Goal: Task Accomplishment & Management: Use online tool/utility

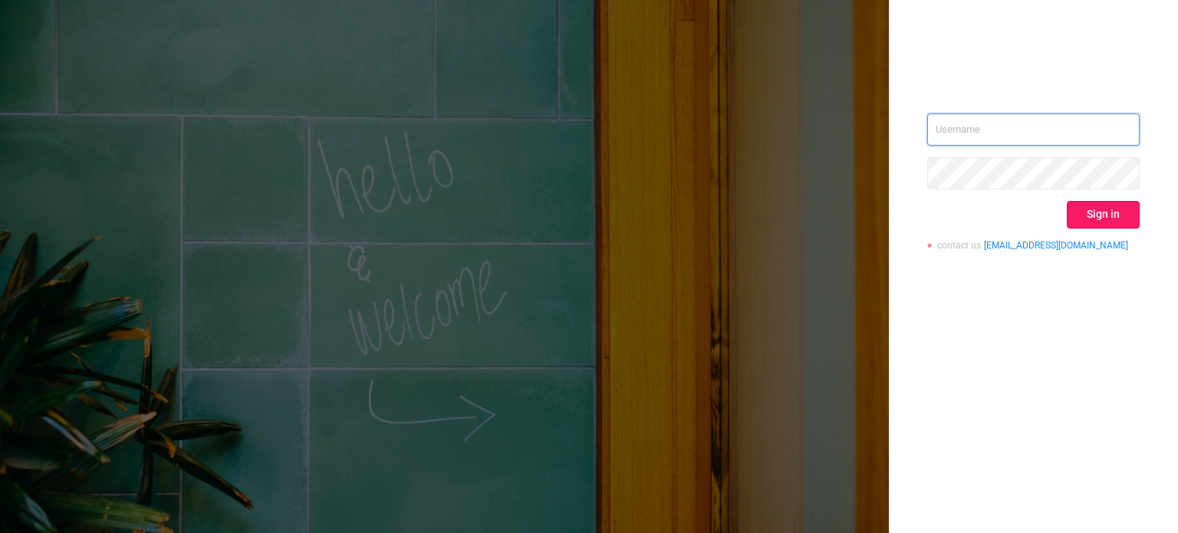
type input "[EMAIL_ADDRESS][DOMAIN_NAME]"
click at [1104, 225] on button "Sign in" at bounding box center [1103, 215] width 73 height 28
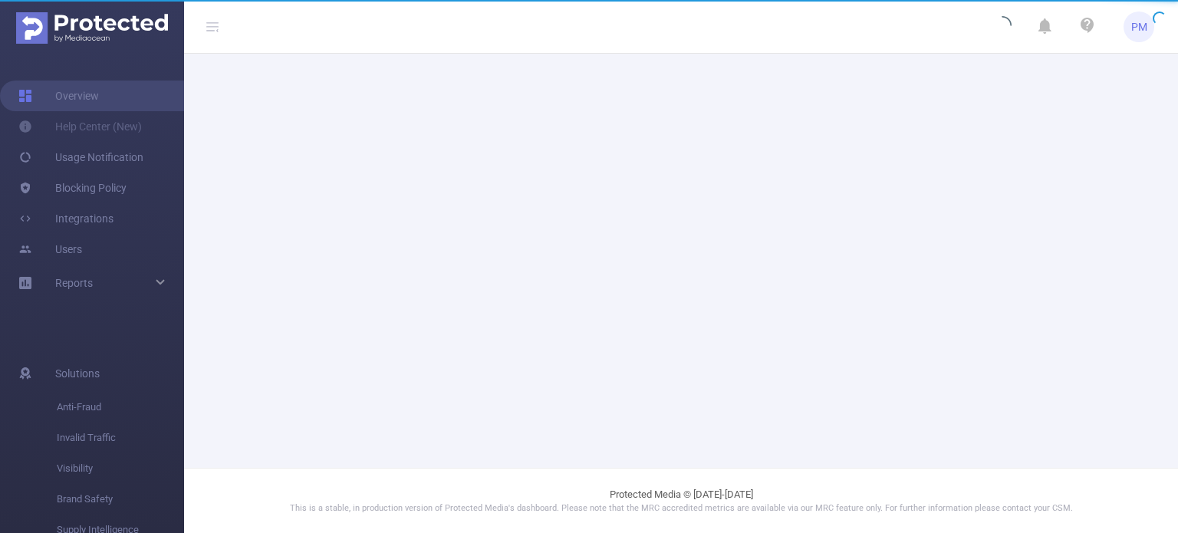
click at [1102, 220] on main at bounding box center [681, 234] width 994 height 468
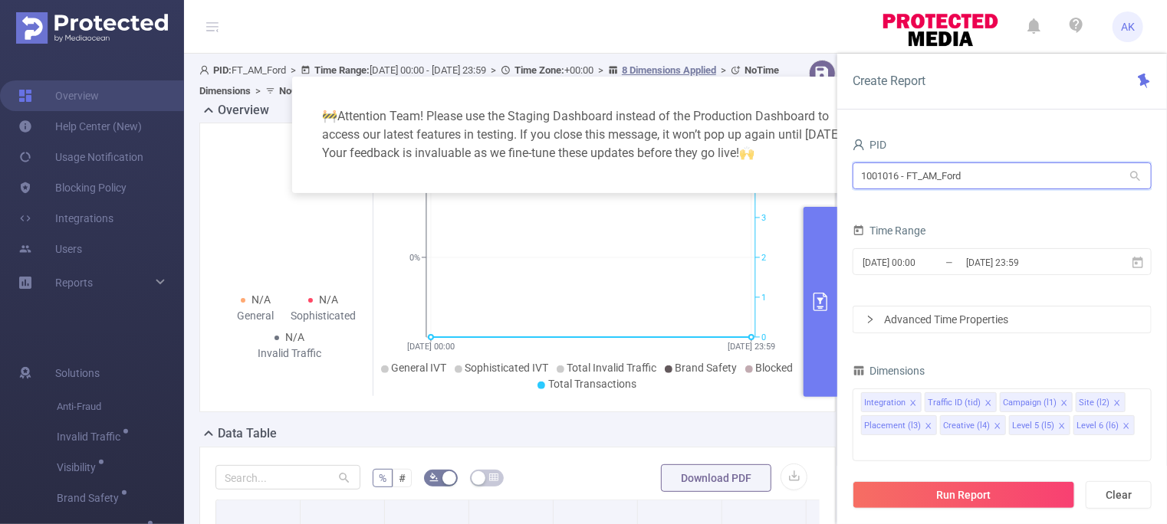
click at [997, 173] on input "1001016 - FT_AM_Ford" at bounding box center [1002, 176] width 299 height 27
drag, startPoint x: 997, startPoint y: 173, endPoint x: 845, endPoint y: 180, distance: 152.0
click at [845, 180] on div "PID 1001016 - FT_AM_Ford 1001016 - FT_AM_Ford Time Range [DATE] 00:00 _ [DATE] …" at bounding box center [1002, 335] width 330 height 432
paste input "0791"
type input "1000791"
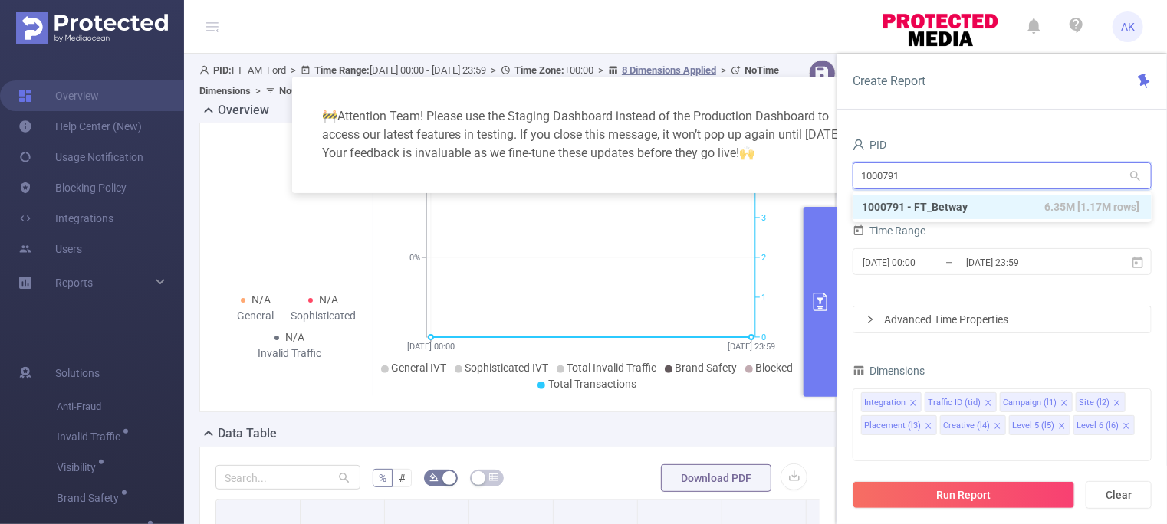
click at [908, 208] on li "1000791 - FT_Betway 6.35M [1.17M rows]" at bounding box center [1002, 207] width 299 height 25
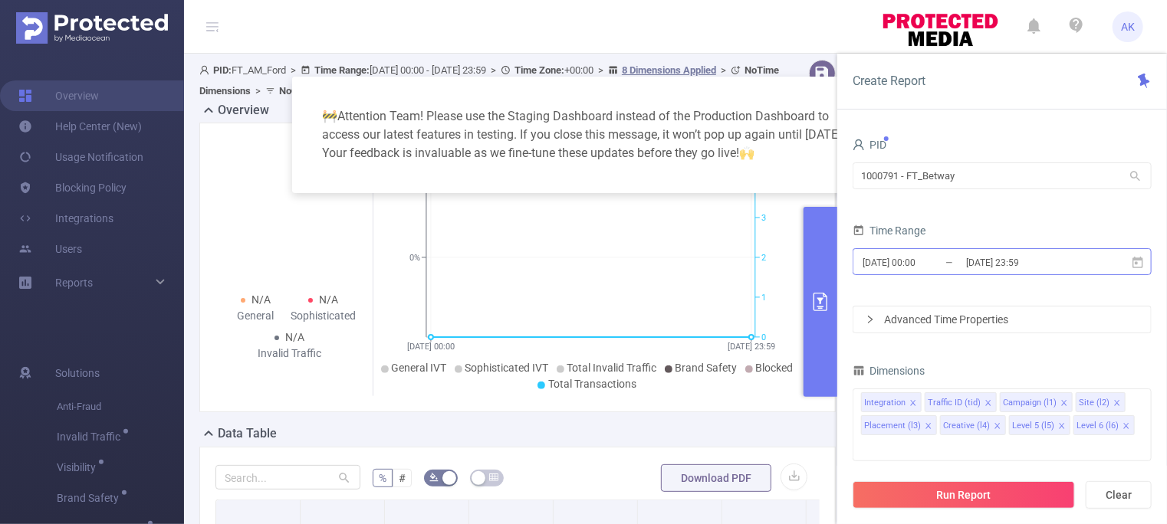
click at [918, 265] on input "[DATE] 00:00" at bounding box center [923, 262] width 124 height 21
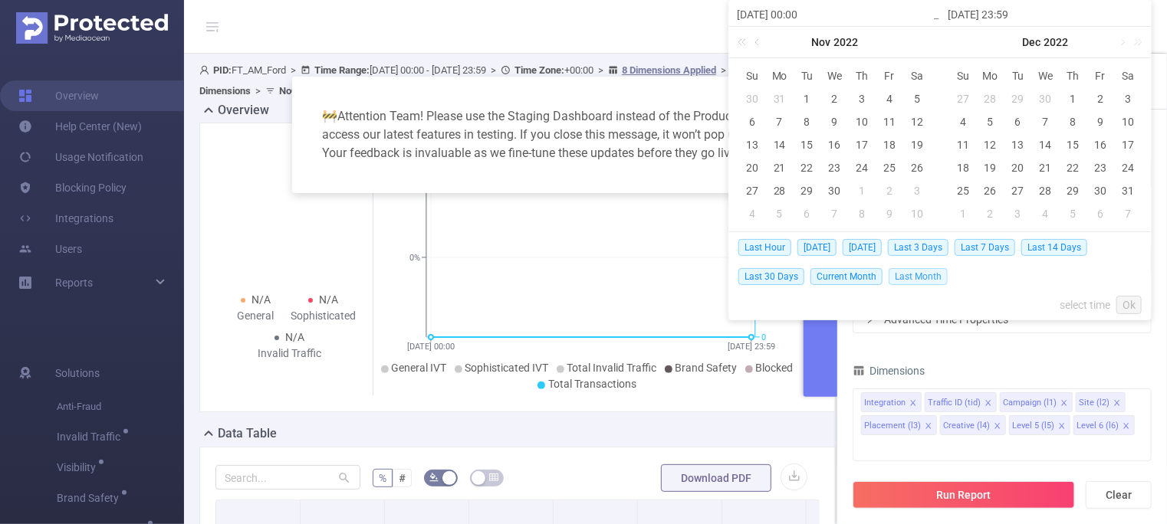
click at [920, 276] on span "Last Month" at bounding box center [918, 276] width 59 height 17
type input "[DATE] 00:00"
type input "[DATE] 23:59"
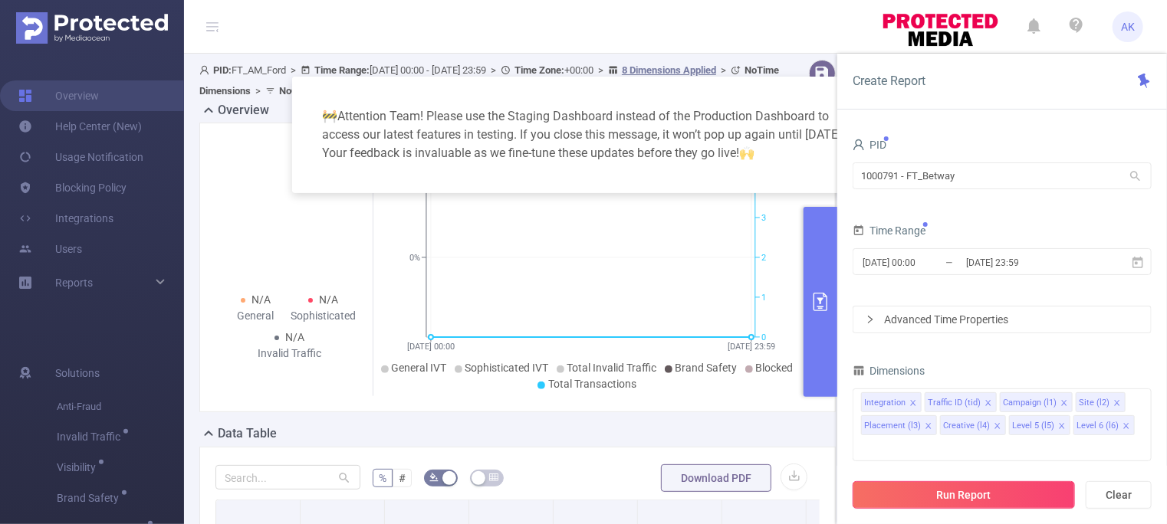
click at [972, 495] on button "Run Report" at bounding box center [964, 496] width 222 height 28
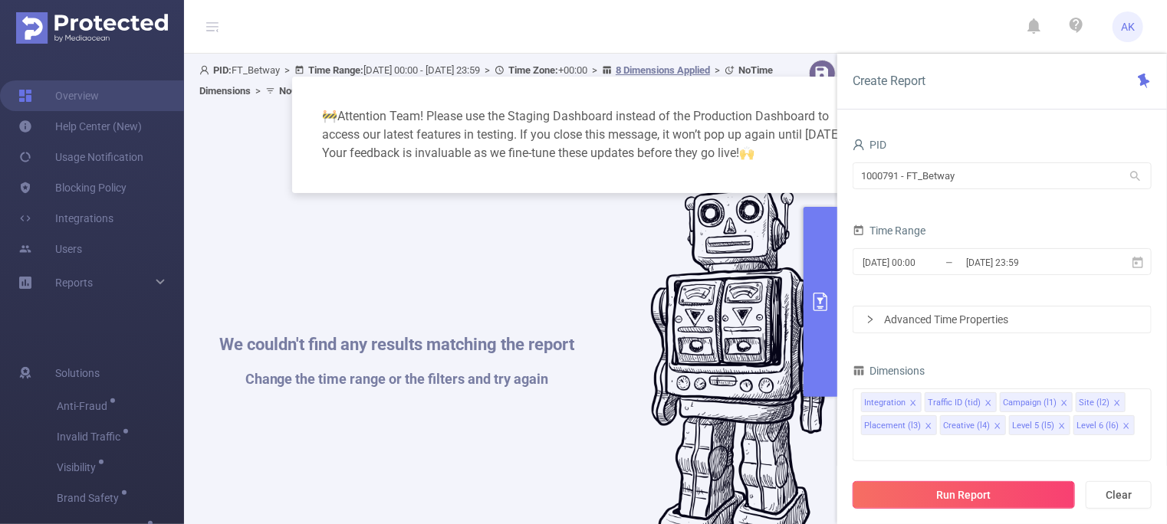
click at [965, 496] on button "Run Report" at bounding box center [964, 496] width 222 height 28
click at [613, 275] on div "🚧 Attention Team! Please use the Staging Dashboard instead of the Production Da…" at bounding box center [583, 262] width 1167 height 524
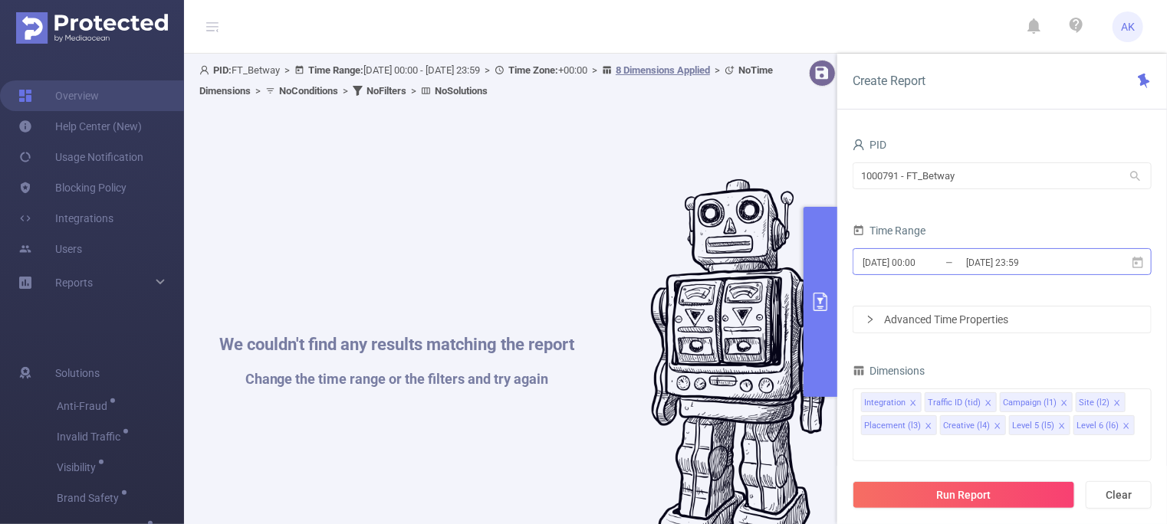
click at [1054, 269] on input "[DATE] 23:59" at bounding box center [1027, 262] width 124 height 21
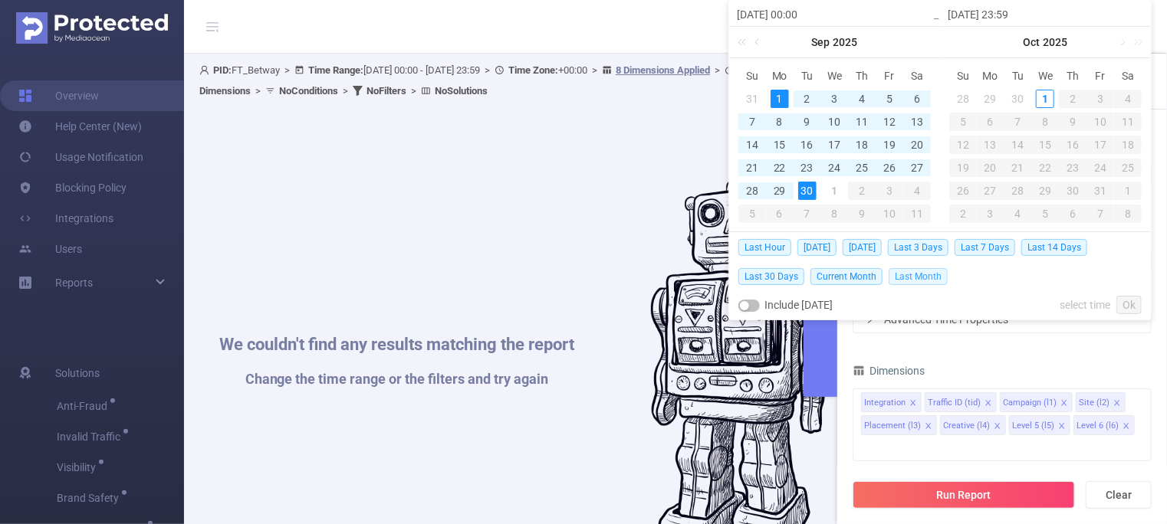
click at [906, 278] on span "Last Month" at bounding box center [918, 276] width 59 height 17
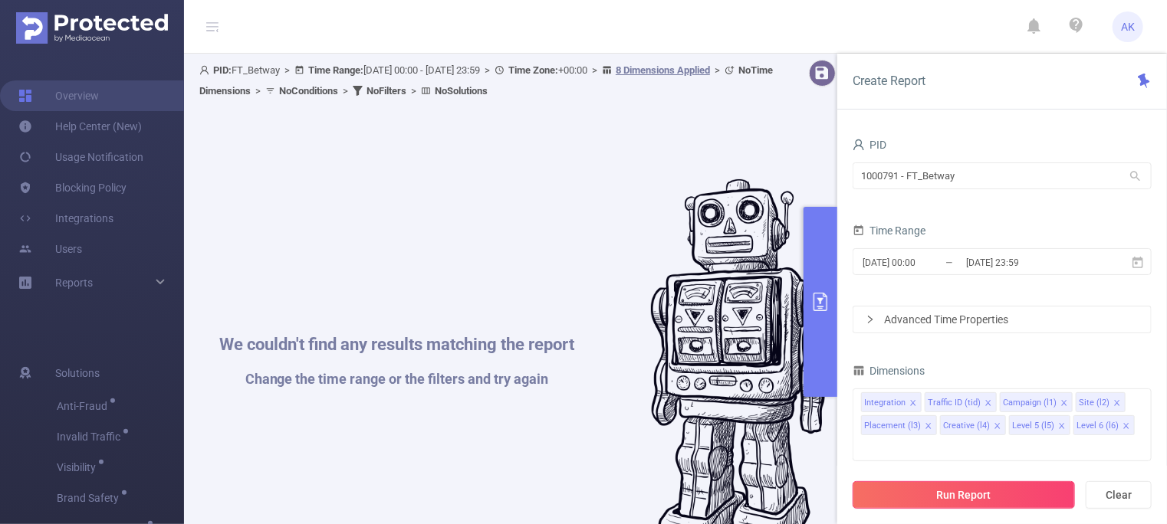
click at [994, 501] on button "Run Report" at bounding box center [964, 496] width 222 height 28
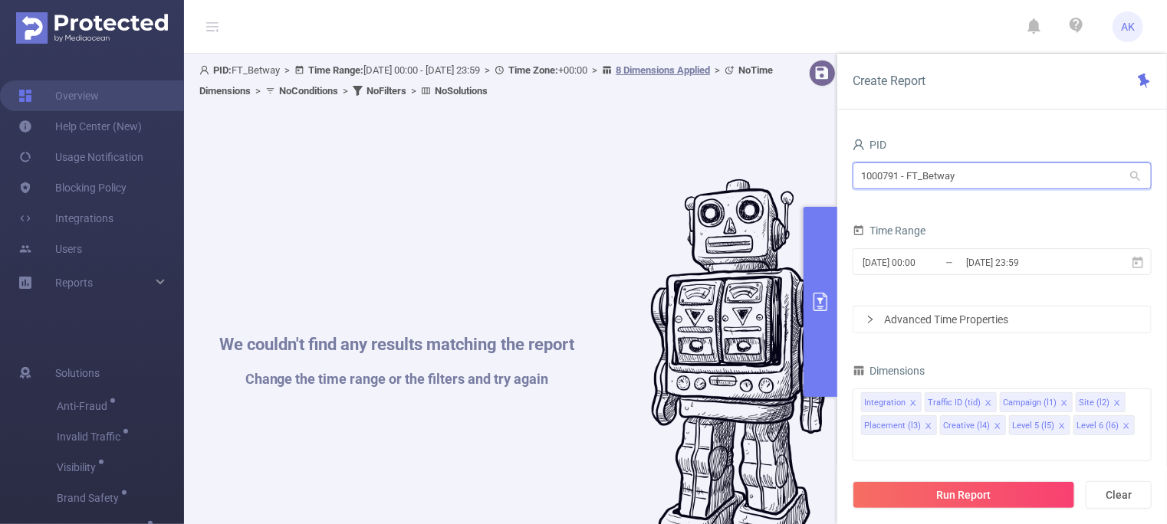
click at [985, 165] on input "1000791 - FT_Betway" at bounding box center [1002, 176] width 299 height 27
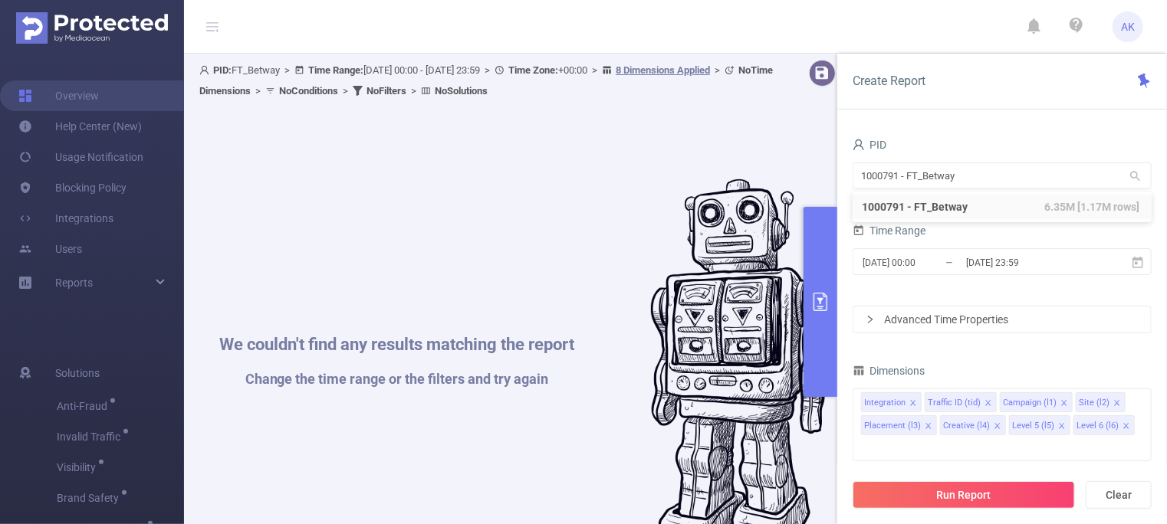
click at [939, 324] on div "Advanced Time Properties" at bounding box center [1002, 320] width 298 height 26
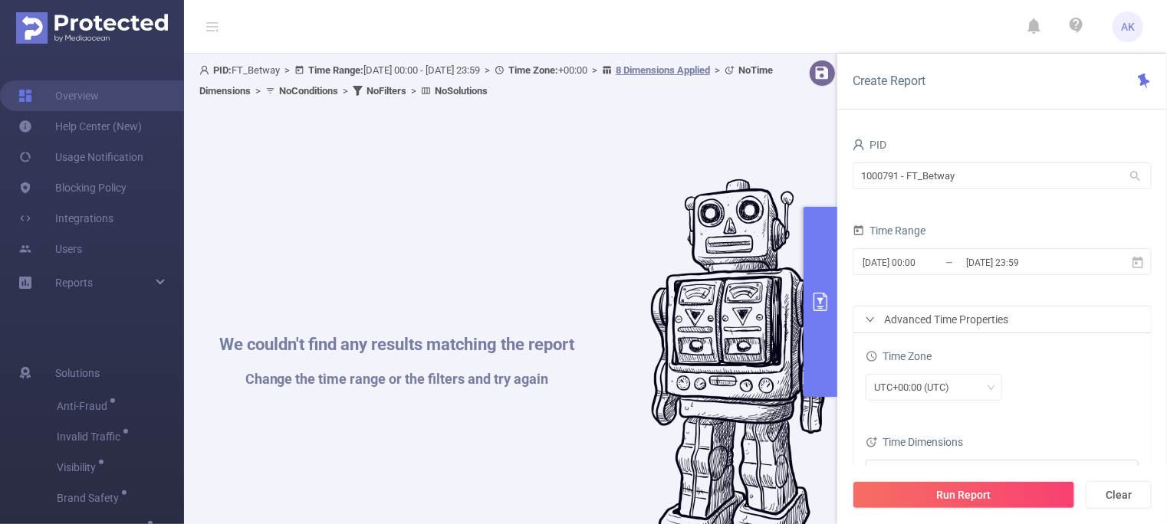
click at [908, 352] on span "Time Zone" at bounding box center [899, 356] width 66 height 12
click at [924, 275] on span "[DATE] 00:00 _ [DATE] 23:59" at bounding box center [1002, 261] width 299 height 27
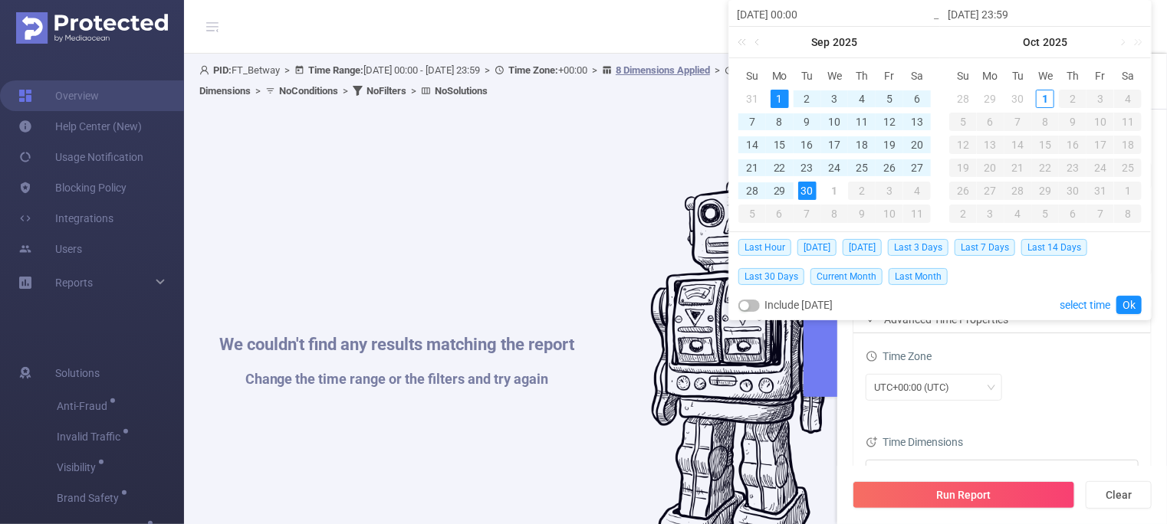
click at [782, 97] on div "1" at bounding box center [780, 99] width 18 height 18
click at [813, 187] on div "30" at bounding box center [807, 191] width 18 height 18
click at [1132, 304] on link "Ok" at bounding box center [1128, 305] width 25 height 18
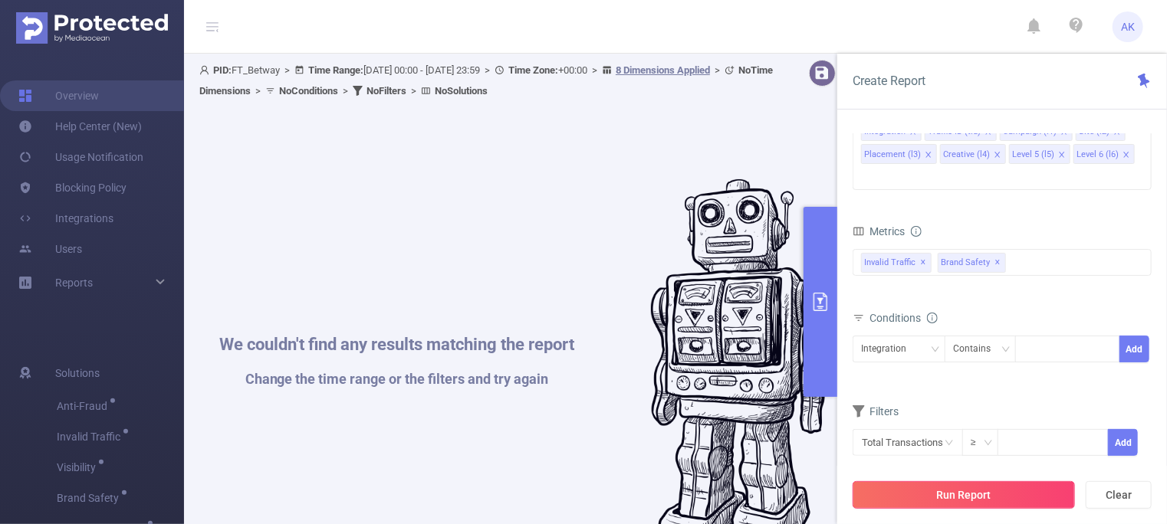
click at [1011, 501] on button "Run Report" at bounding box center [964, 496] width 222 height 28
click at [574, 371] on div "We couldn't find any results matching the report Change the time range or the f…" at bounding box center [396, 371] width 355 height 69
click at [742, 372] on img at bounding box center [739, 370] width 177 height 383
click at [732, 369] on img at bounding box center [739, 370] width 177 height 383
